Goal: Information Seeking & Learning: Learn about a topic

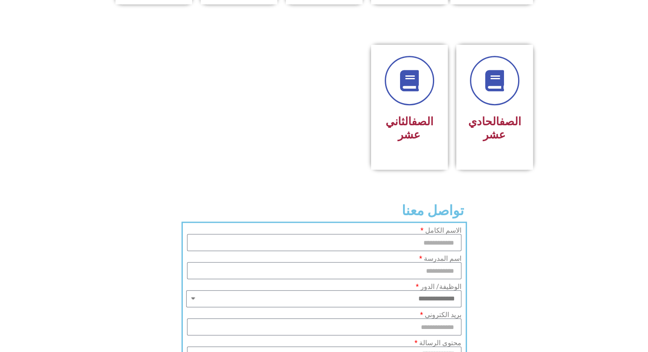
scroll to position [485, 0]
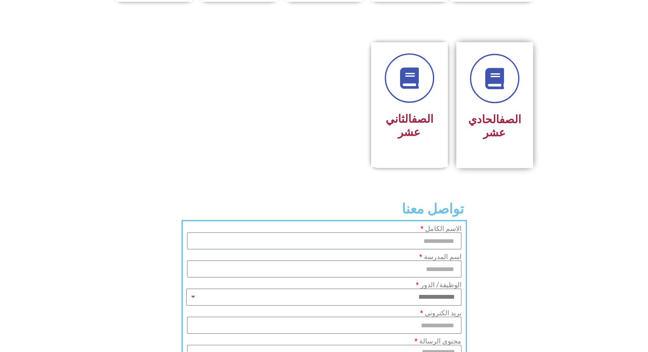
click at [499, 113] on link "الصف" at bounding box center [510, 119] width 22 height 13
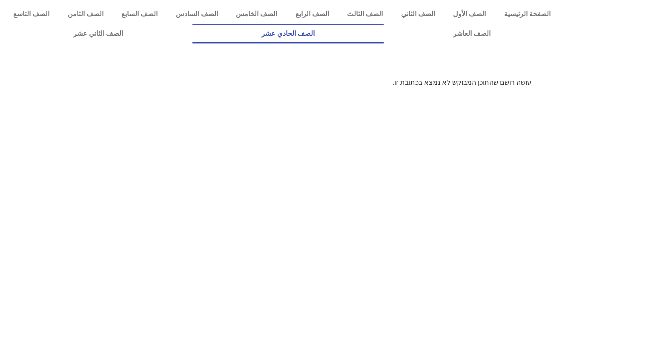
click at [384, 31] on link "الصف الحادي عشر" at bounding box center [288, 34] width 192 height 20
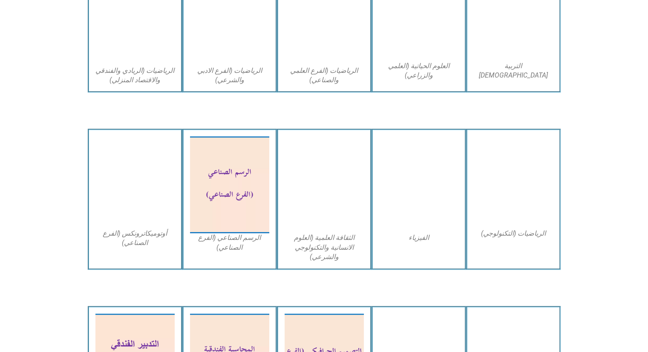
scroll to position [625, 0]
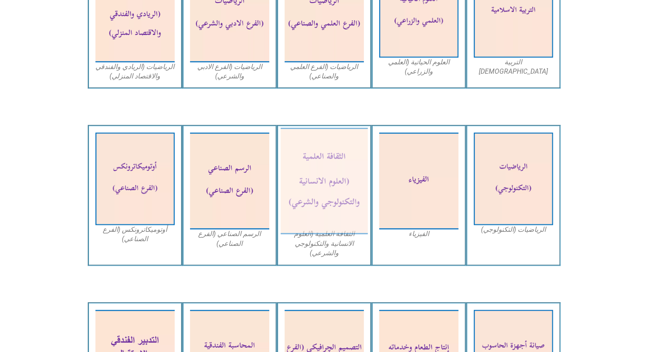
click at [325, 216] on img at bounding box center [323, 181] width 87 height 106
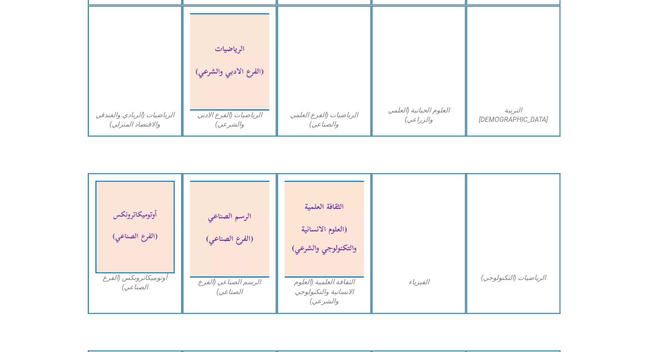
scroll to position [555, 0]
